Goal: Check status: Check status

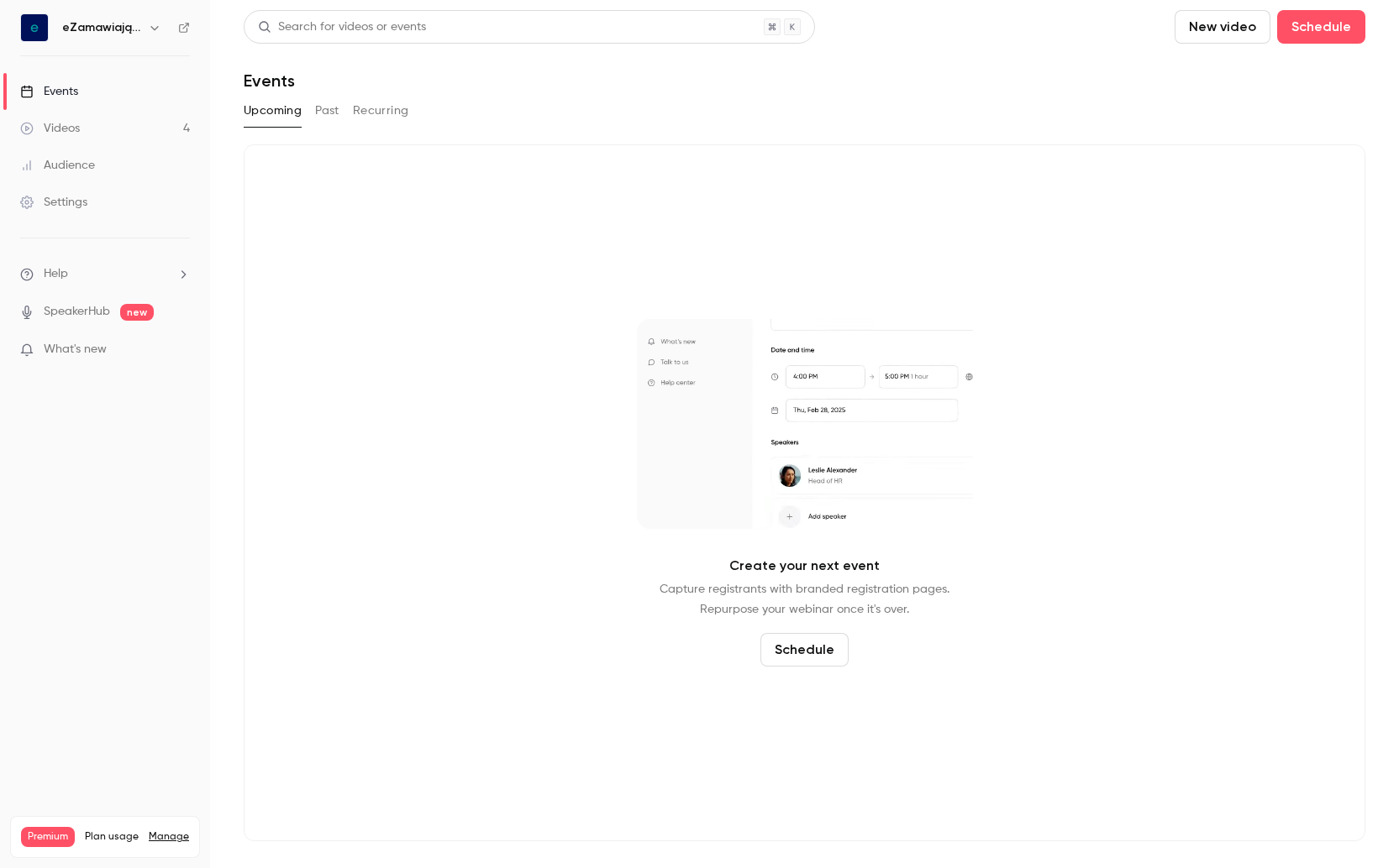
click at [76, 128] on div "Videos" at bounding box center [50, 128] width 60 height 16
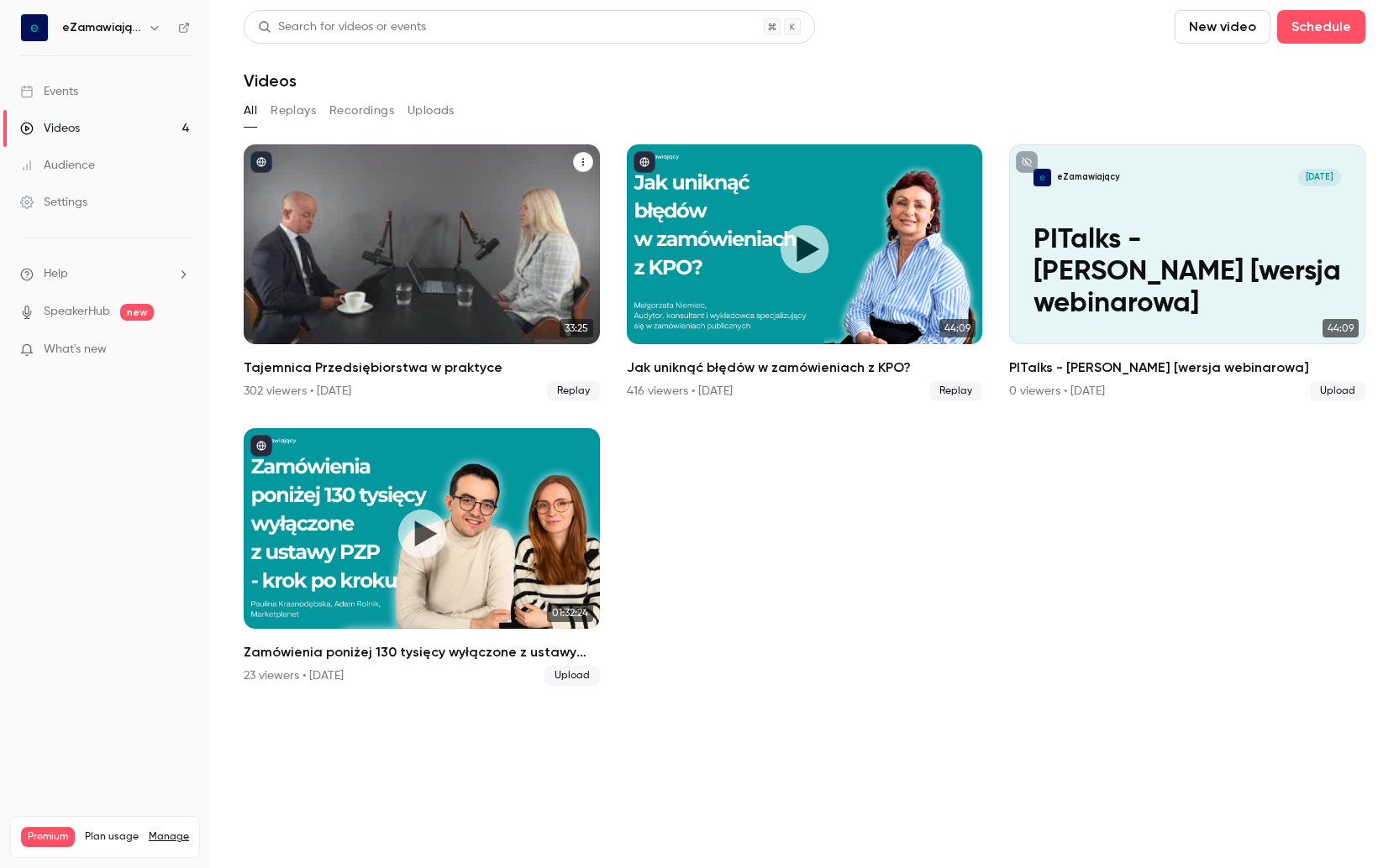
click at [377, 365] on h2 "Tajemnica Przedsiębiorstwa w praktyce" at bounding box center [421, 368] width 356 height 20
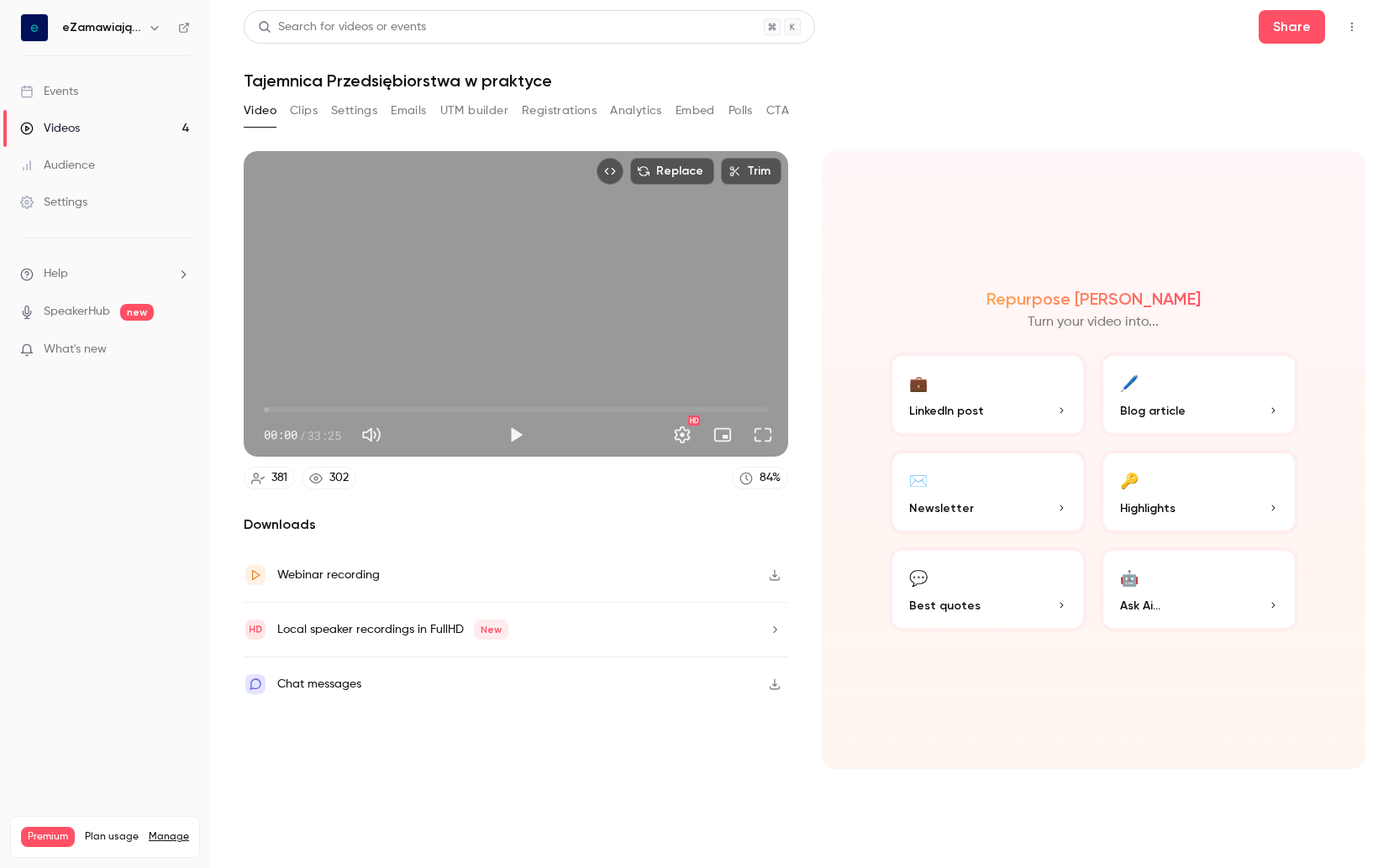
click at [563, 109] on button "Registrations" at bounding box center [559, 111] width 75 height 27
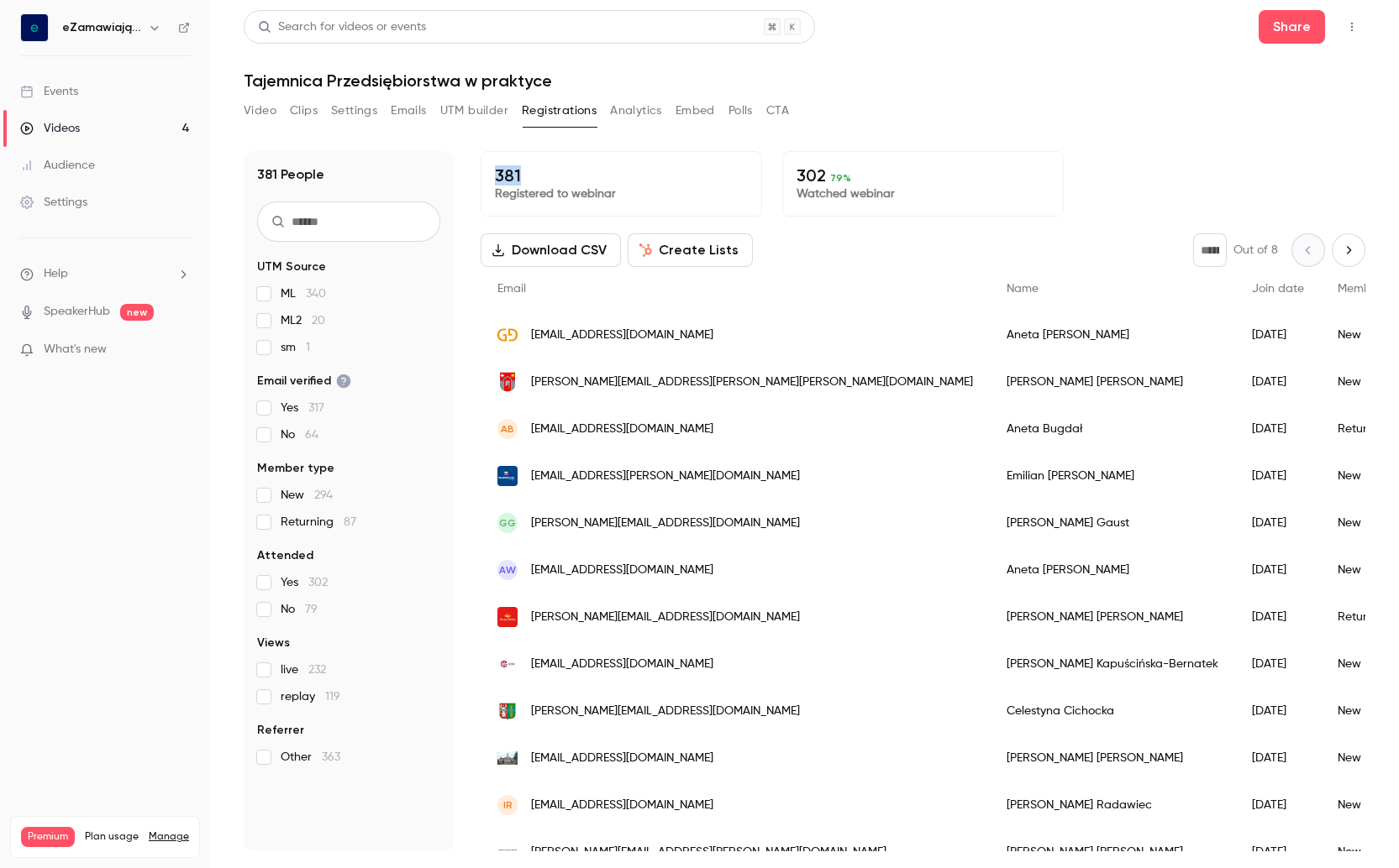
drag, startPoint x: 524, startPoint y: 175, endPoint x: 491, endPoint y: 176, distance: 33.0
click at [491, 176] on div "381 Registered to webinar" at bounding box center [621, 184] width 281 height 66
copy p "381"
